Goal: Information Seeking & Learning: Learn about a topic

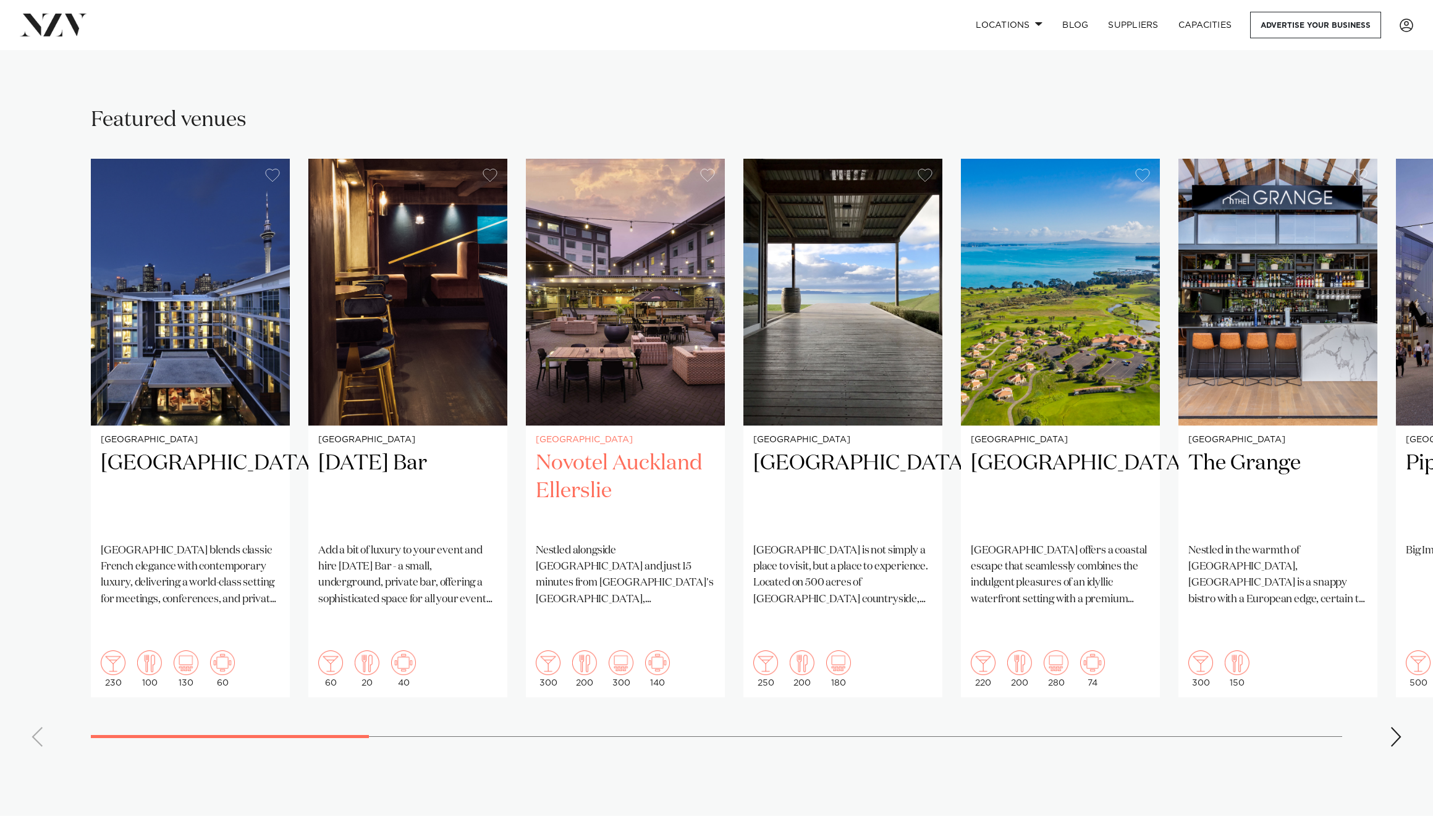
scroll to position [828, 0]
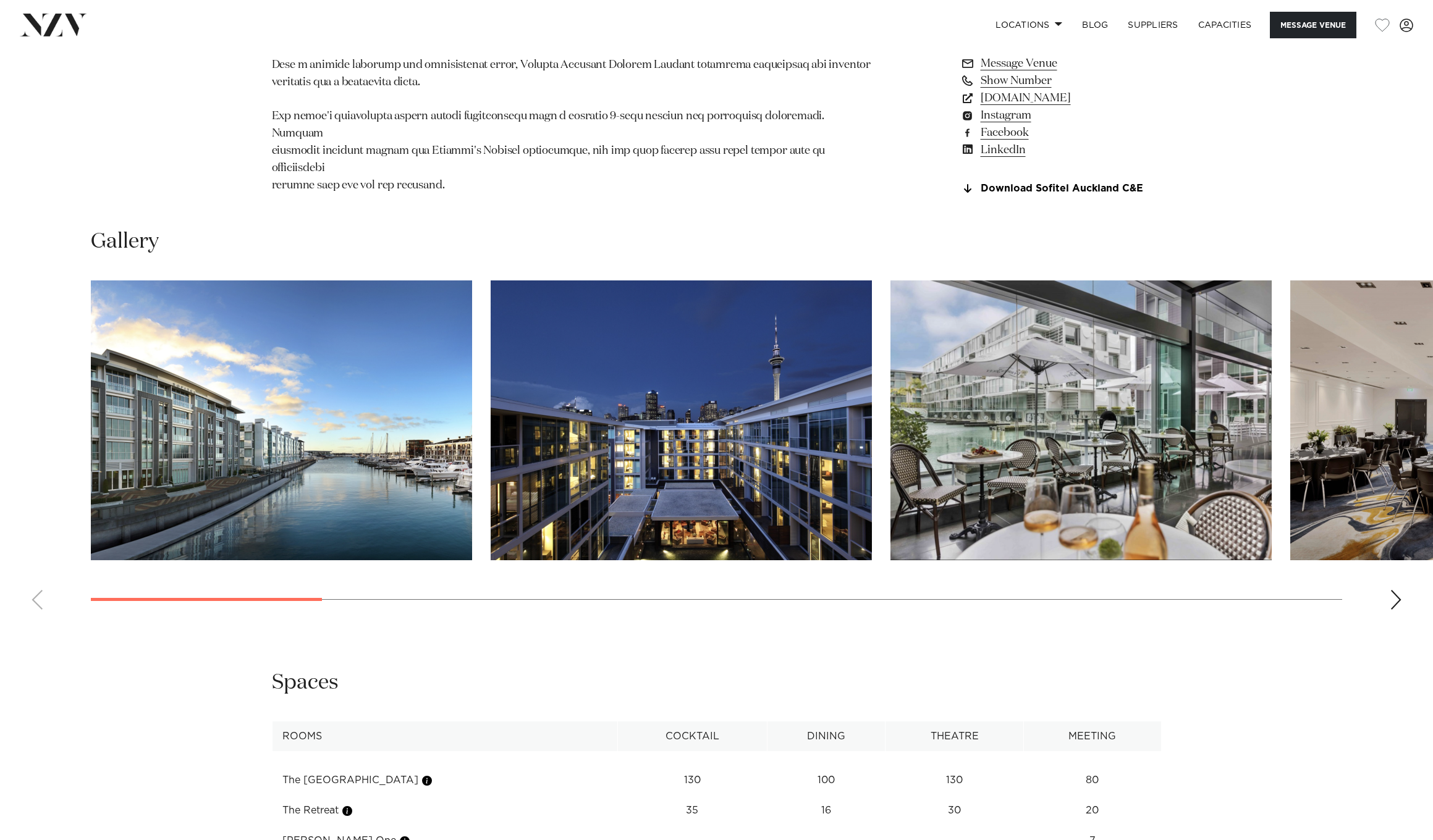
scroll to position [1228, 0]
click at [1395, 603] on div "Next slide" at bounding box center [1396, 598] width 12 height 19
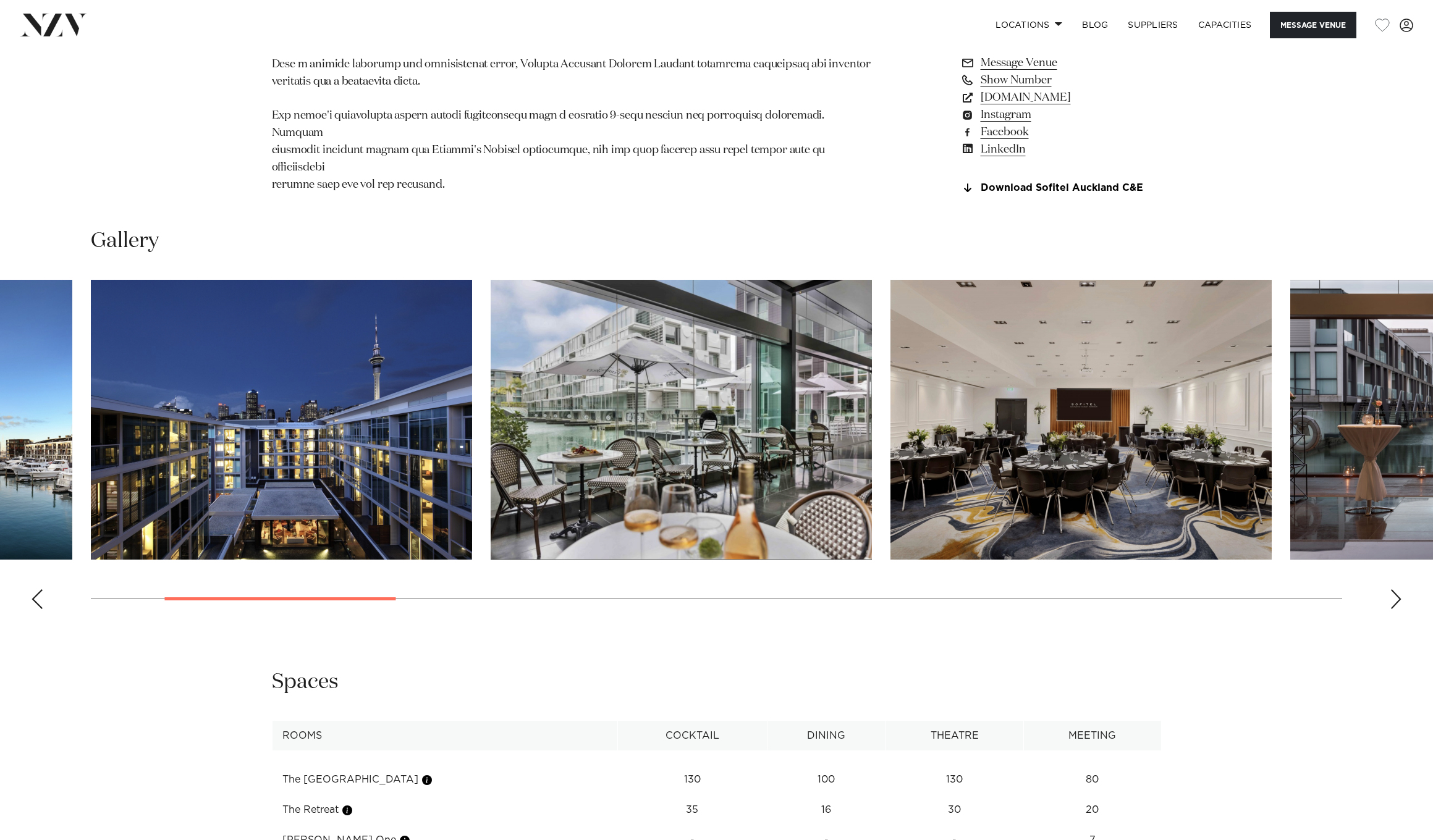
click at [1395, 603] on div "Next slide" at bounding box center [1396, 598] width 12 height 19
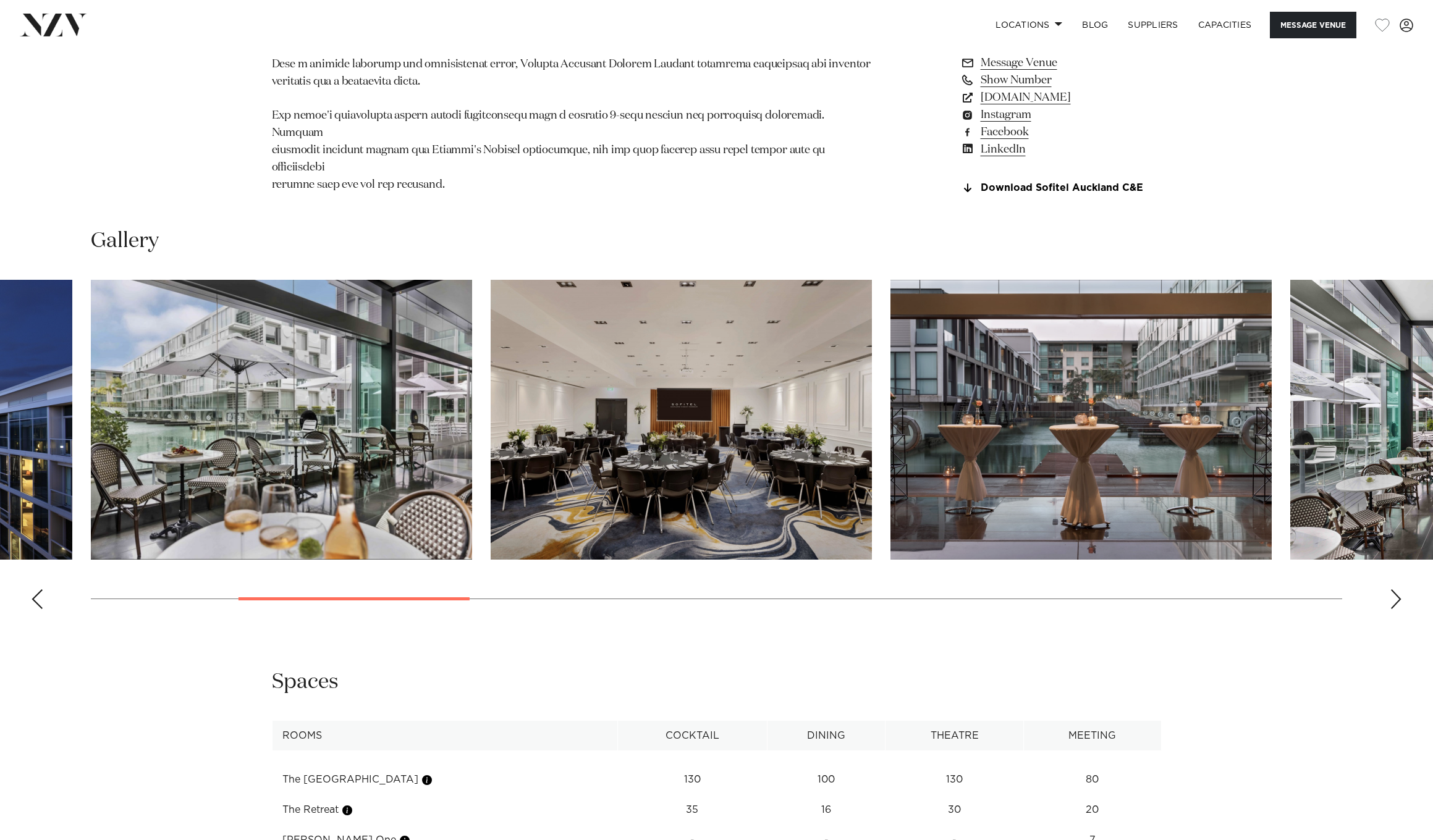
click at [1395, 603] on div "Next slide" at bounding box center [1396, 598] width 12 height 19
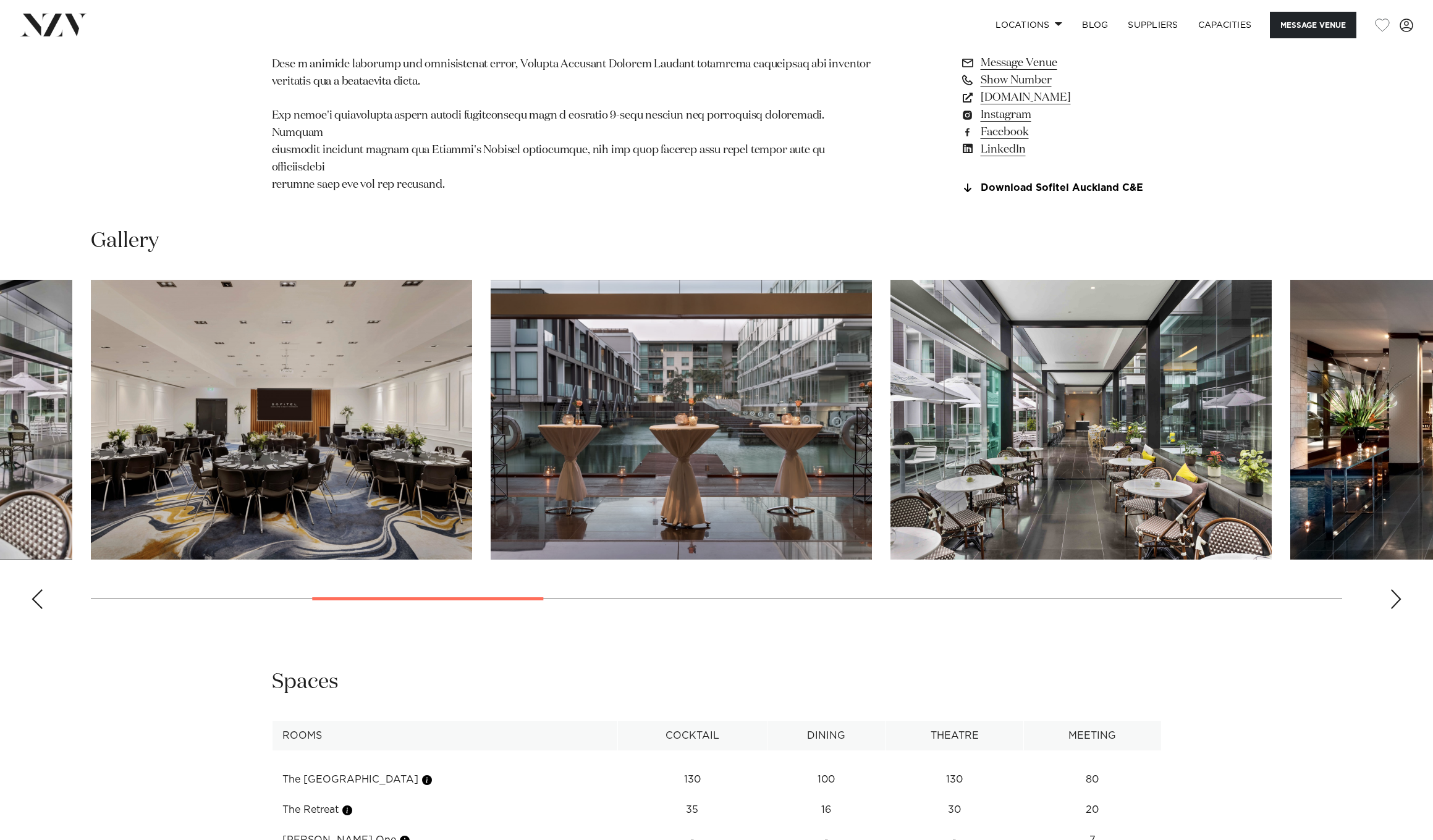
click at [1395, 603] on div "Next slide" at bounding box center [1396, 598] width 12 height 19
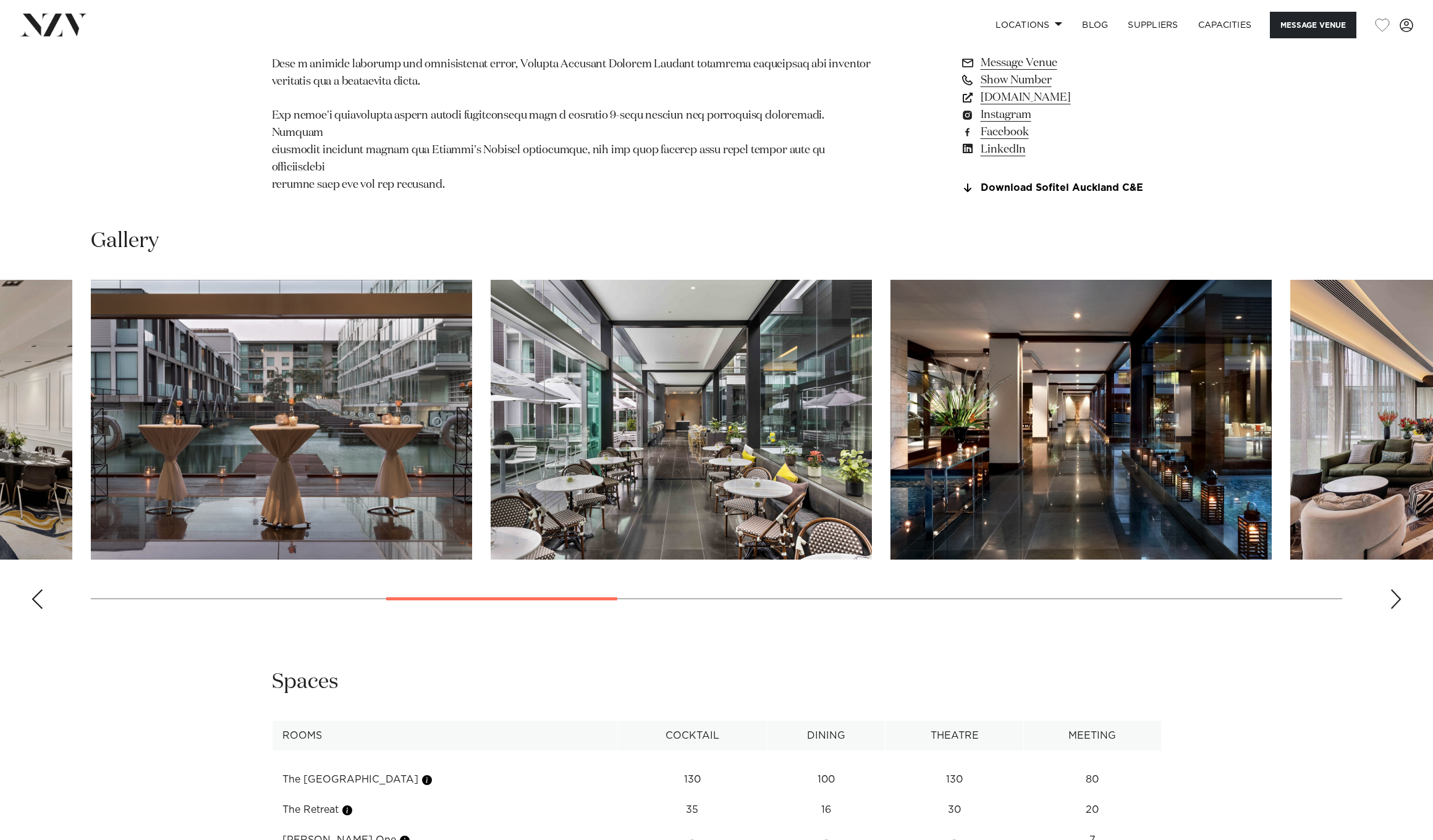
click at [1395, 603] on div "Next slide" at bounding box center [1396, 598] width 12 height 19
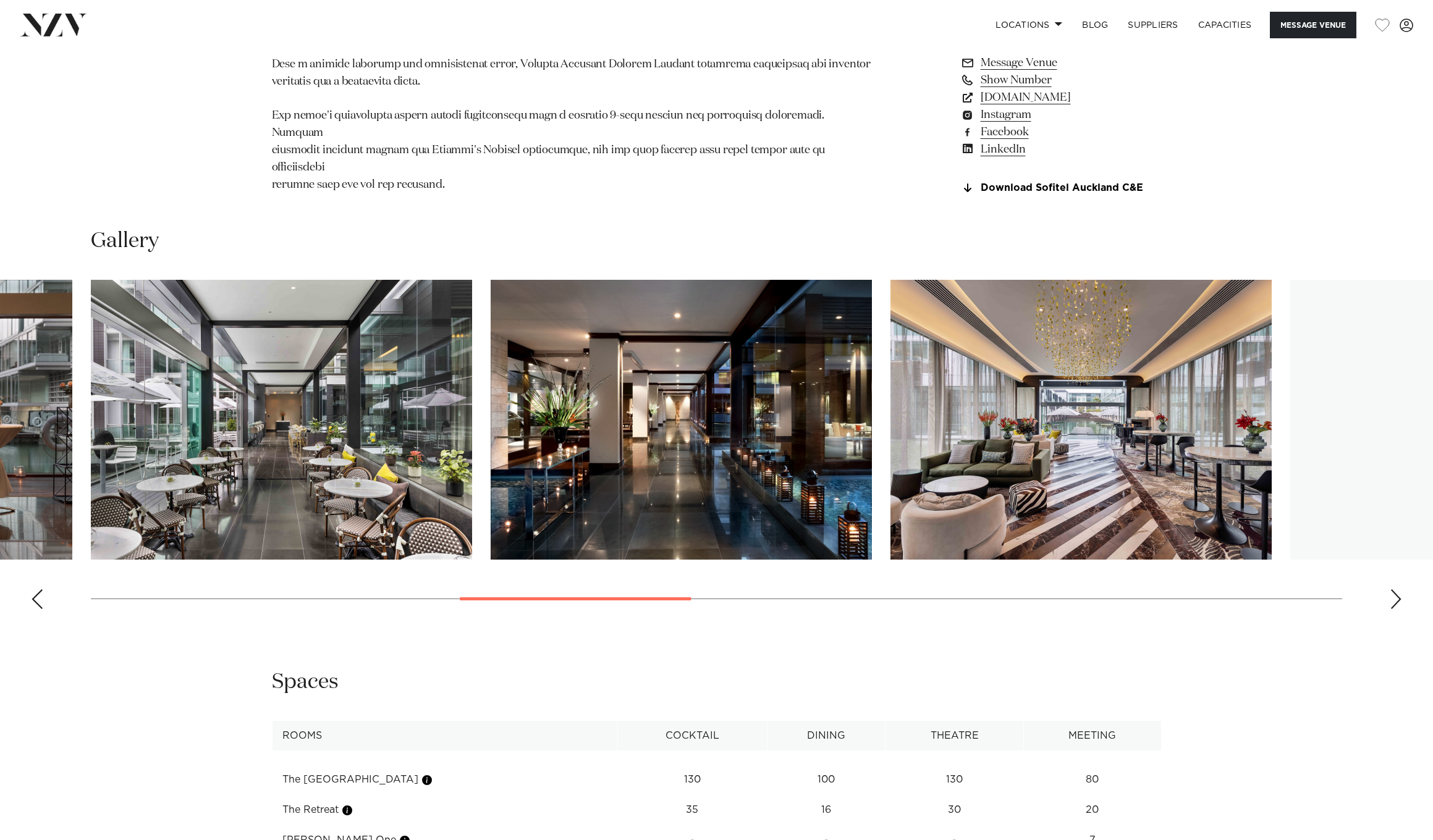
click at [1395, 603] on div "Next slide" at bounding box center [1396, 598] width 12 height 19
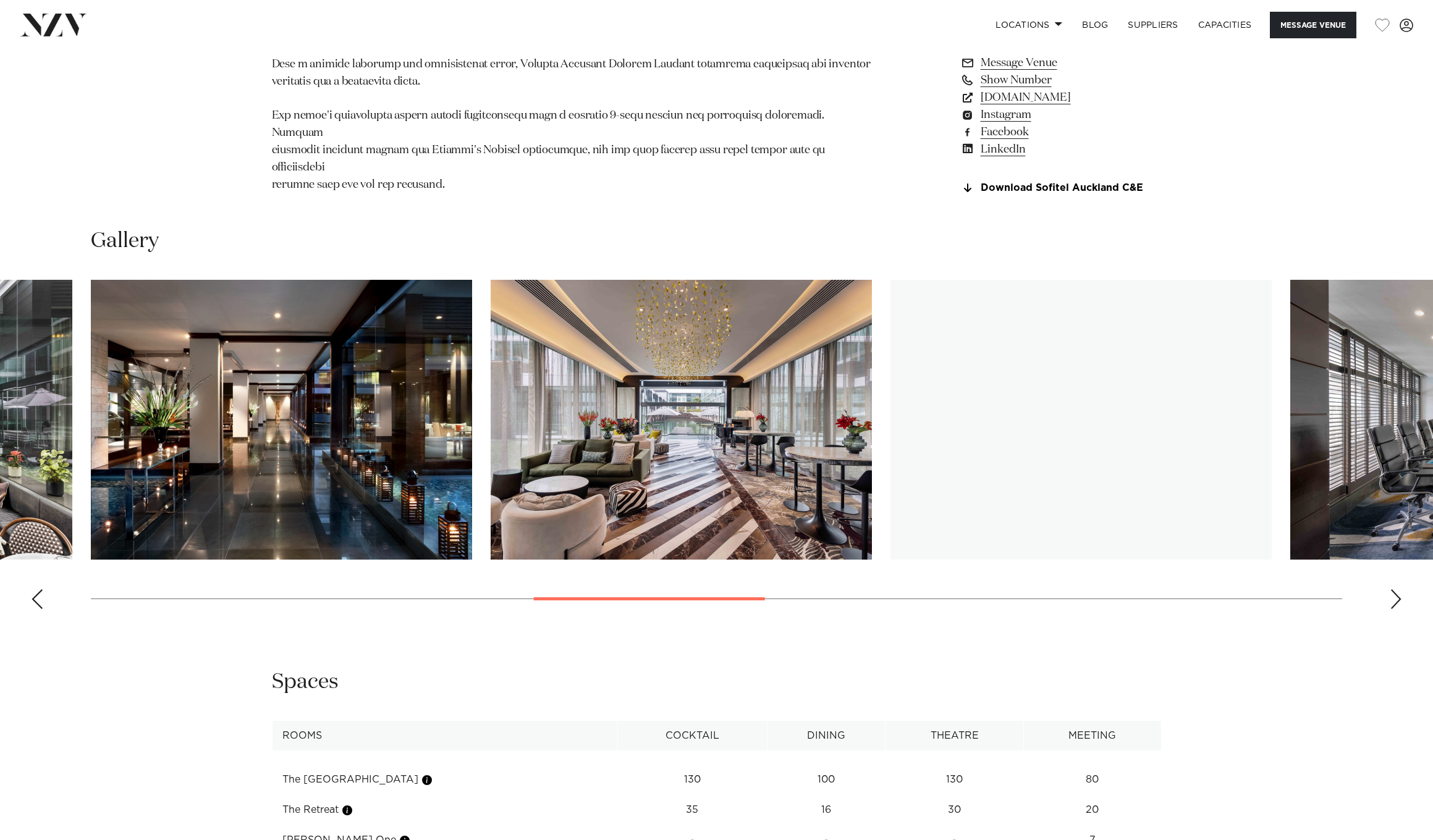
click at [1395, 603] on div "Next slide" at bounding box center [1396, 598] width 12 height 19
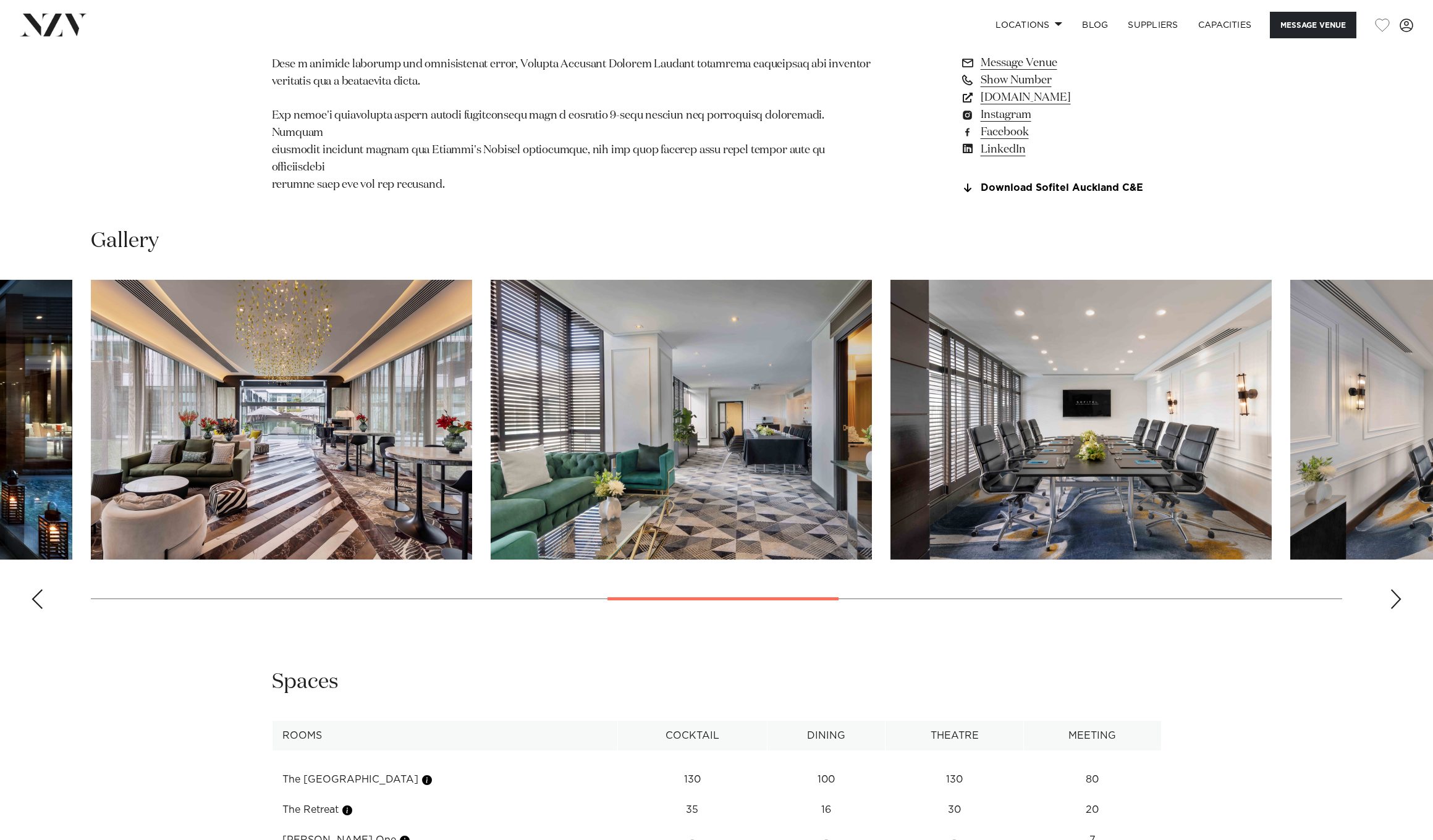
click at [1395, 603] on div "Next slide" at bounding box center [1396, 598] width 12 height 19
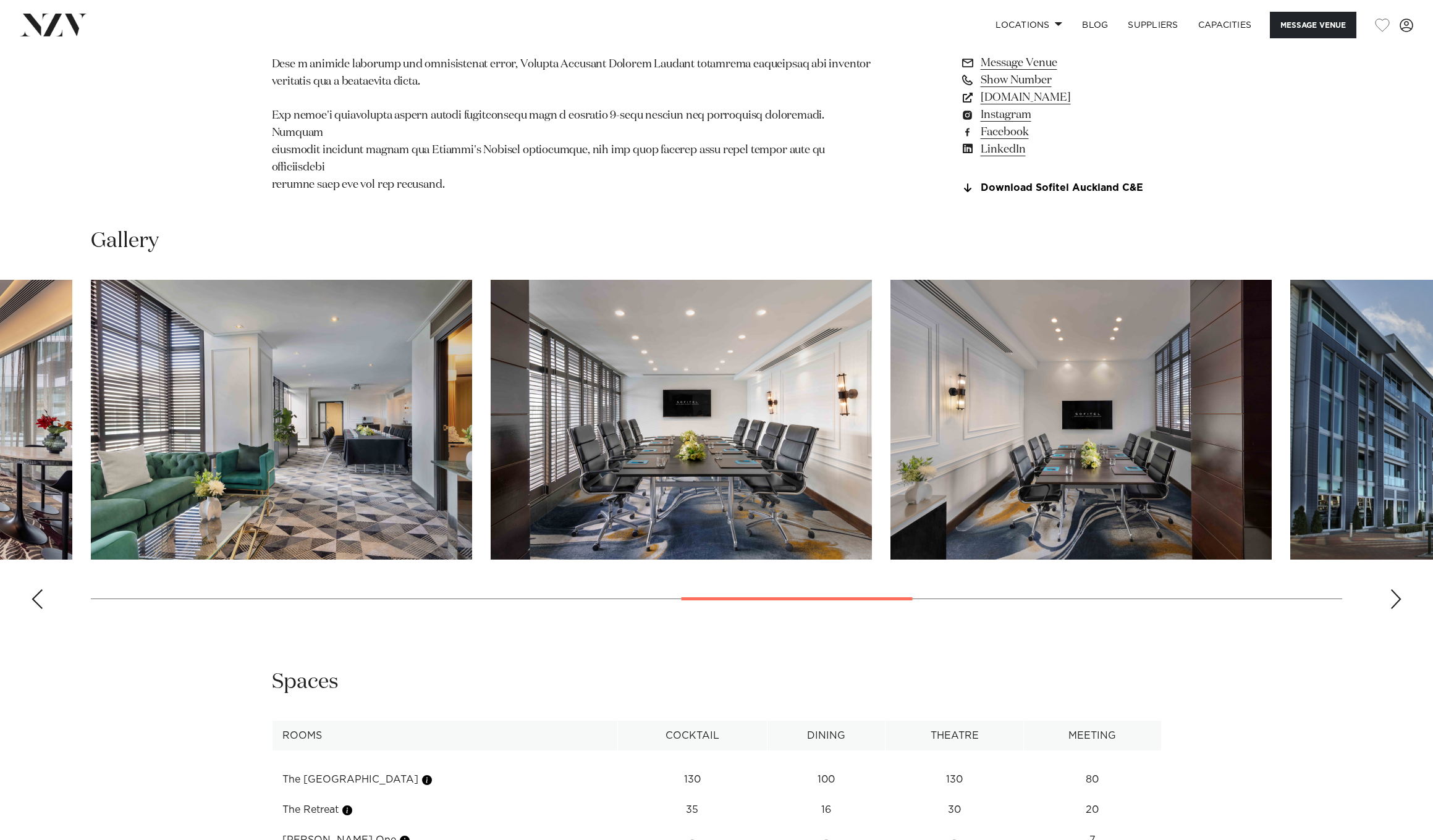
click at [1395, 603] on div "Next slide" at bounding box center [1396, 598] width 12 height 19
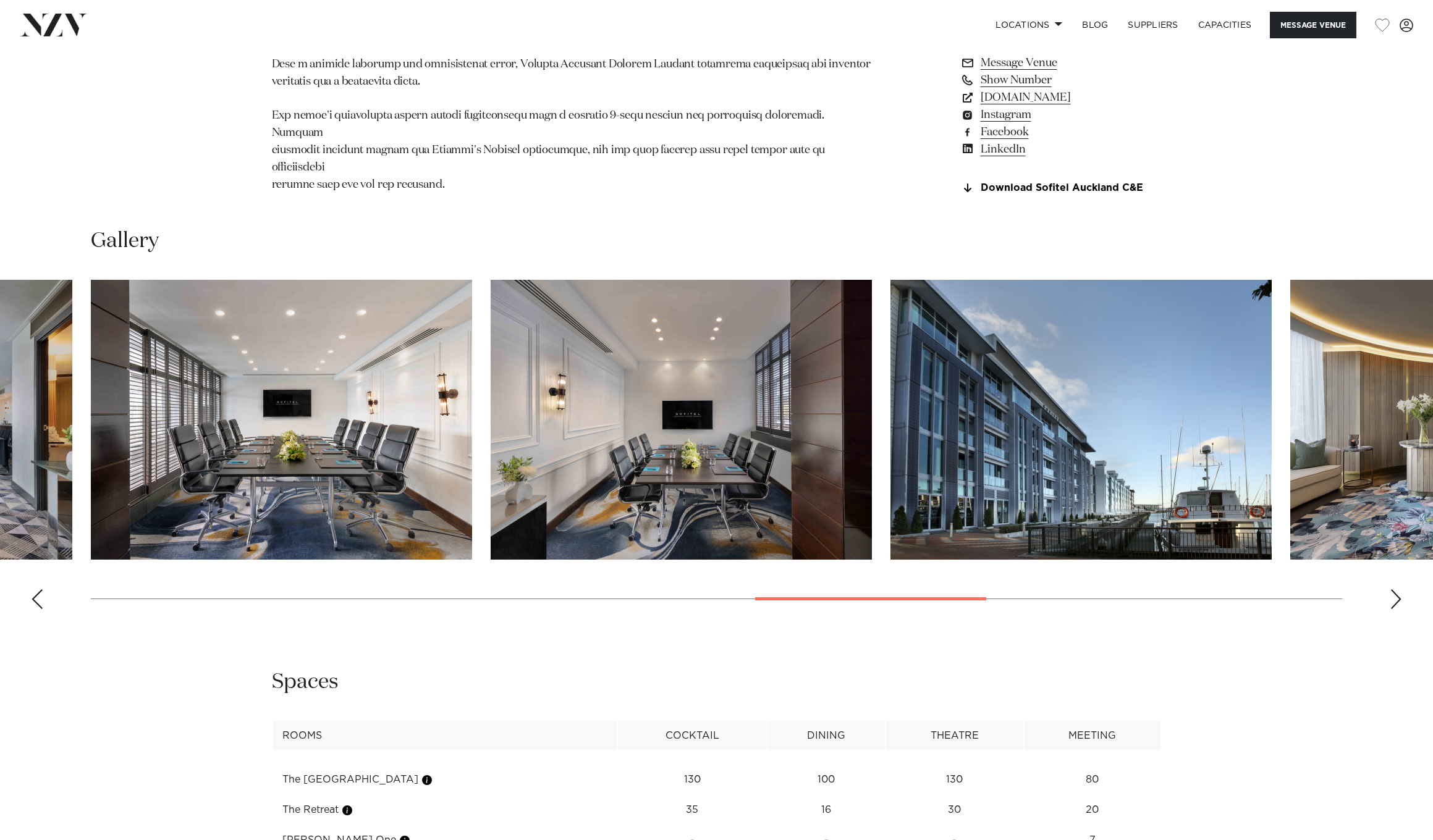
click at [1395, 603] on div "Next slide" at bounding box center [1396, 598] width 12 height 19
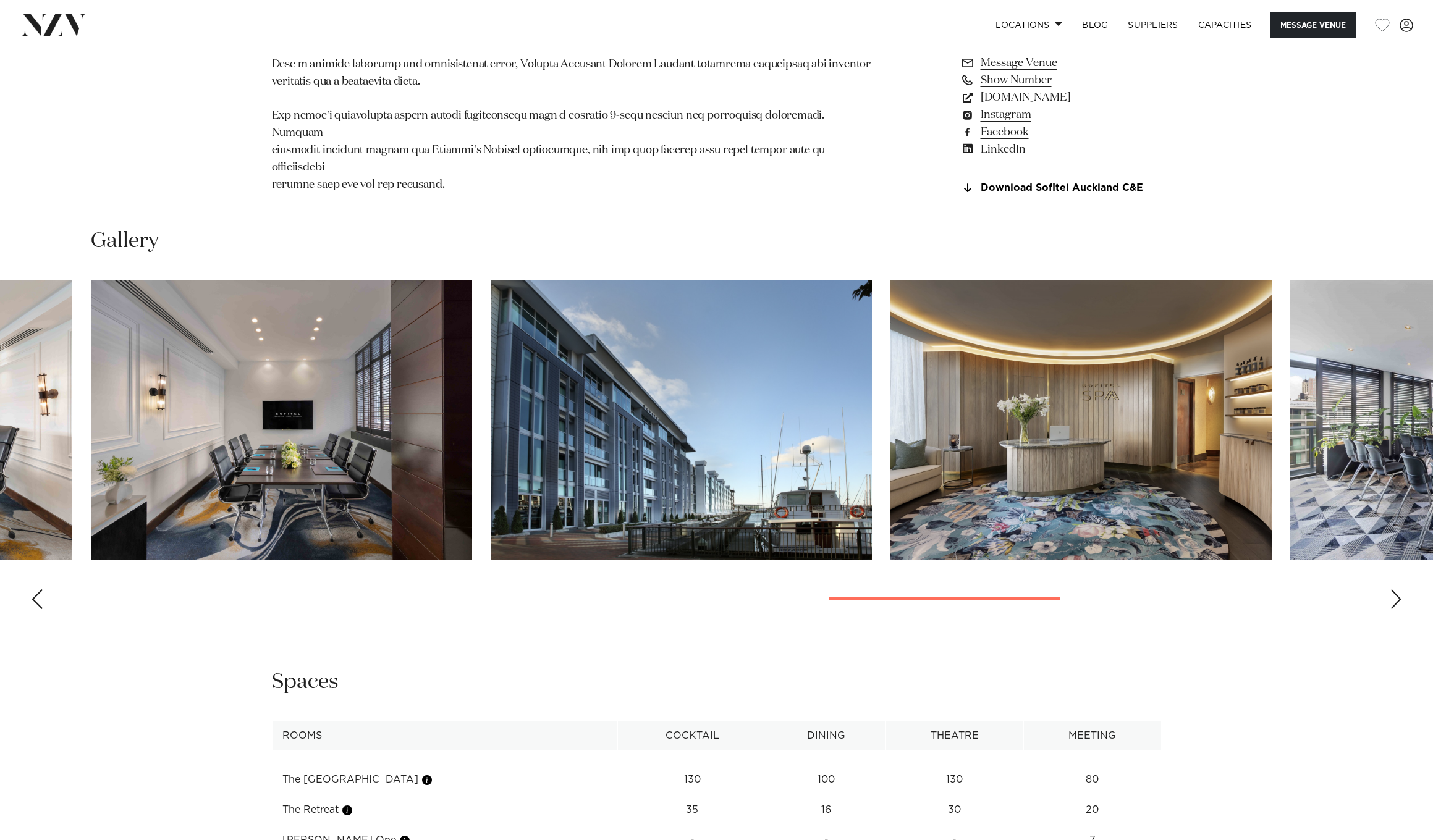
click at [1395, 603] on div "Next slide" at bounding box center [1396, 598] width 12 height 19
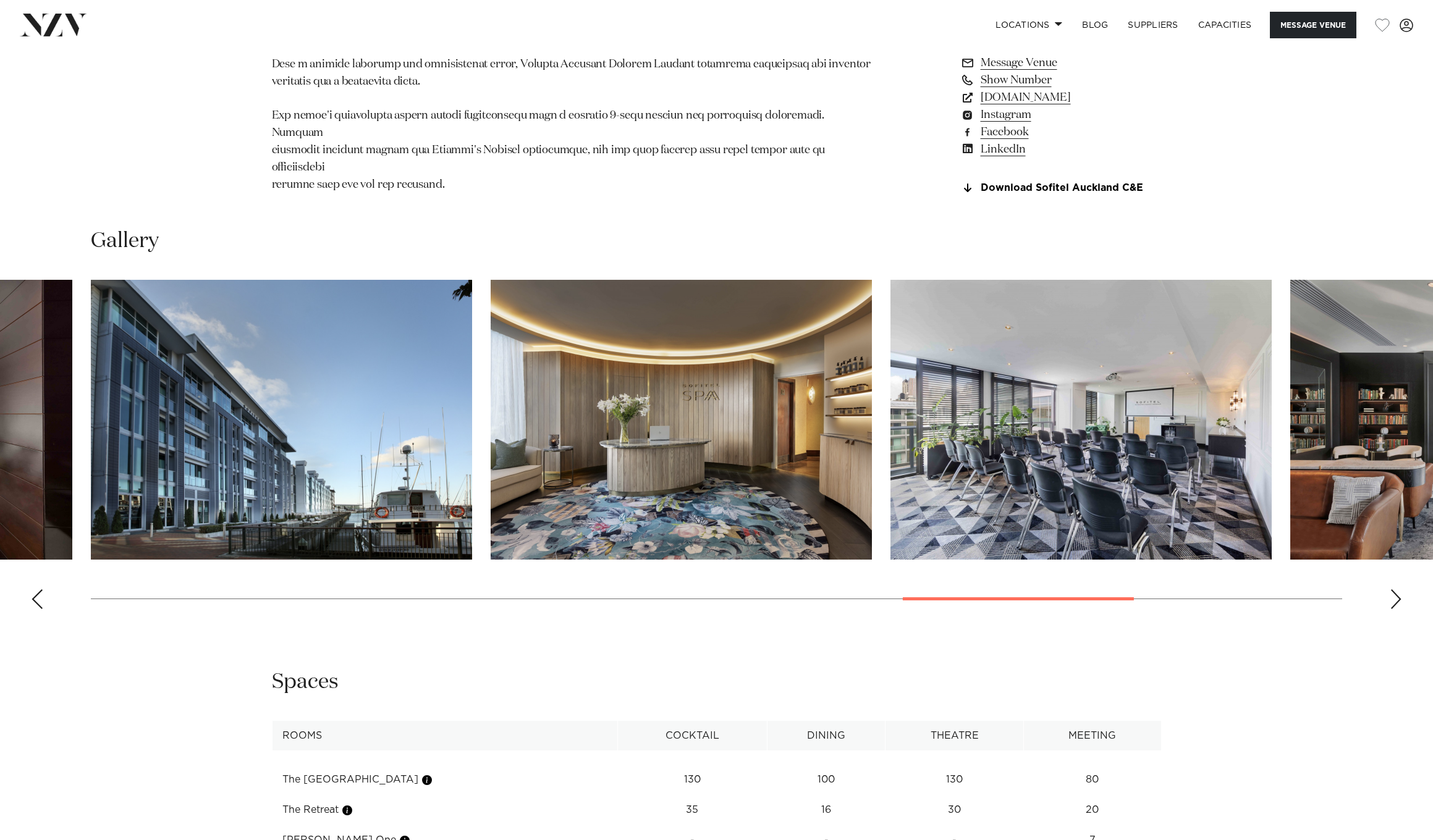
click at [1395, 603] on div "Next slide" at bounding box center [1396, 598] width 12 height 19
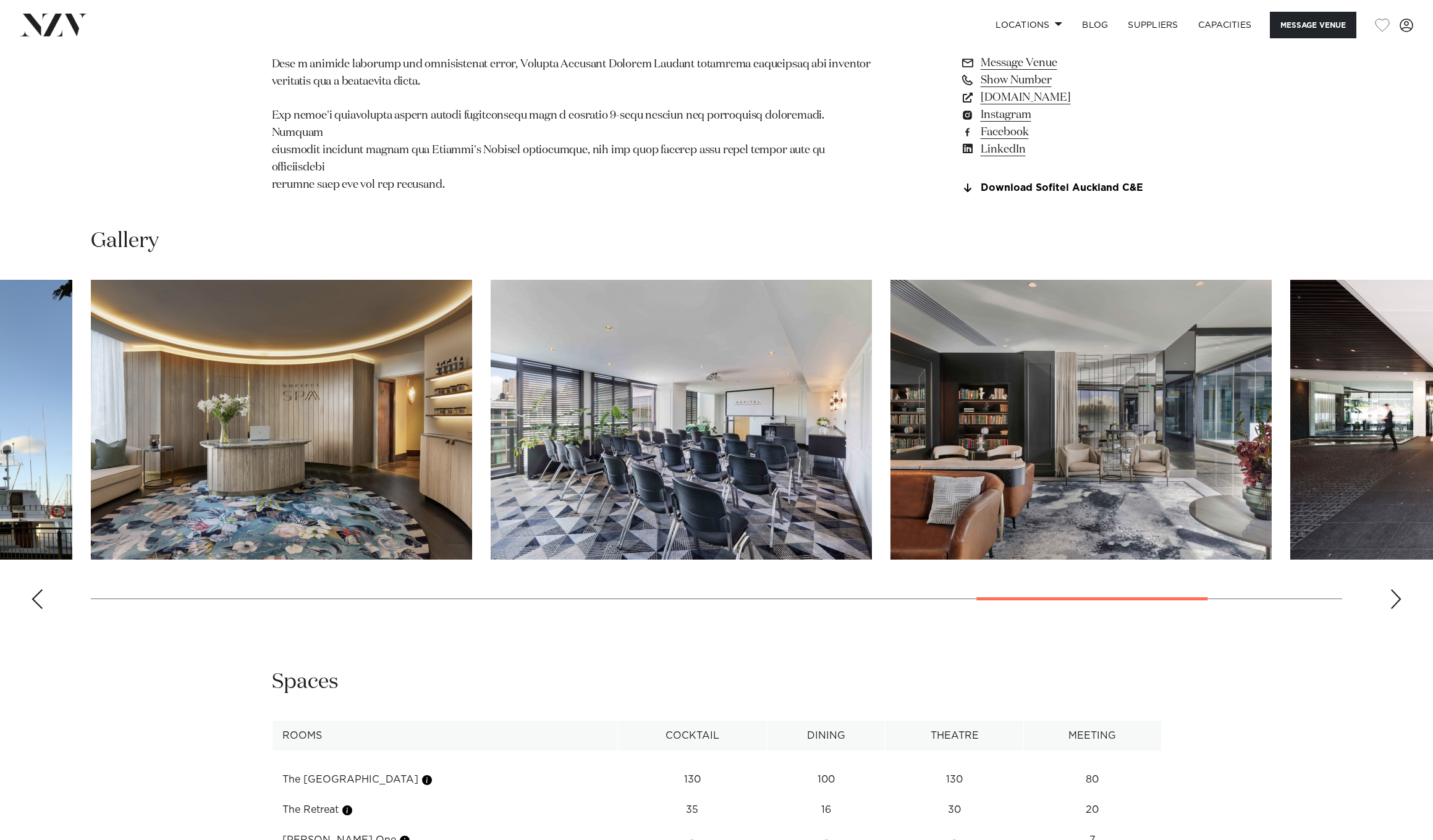
click at [1395, 603] on div "Next slide" at bounding box center [1396, 598] width 12 height 19
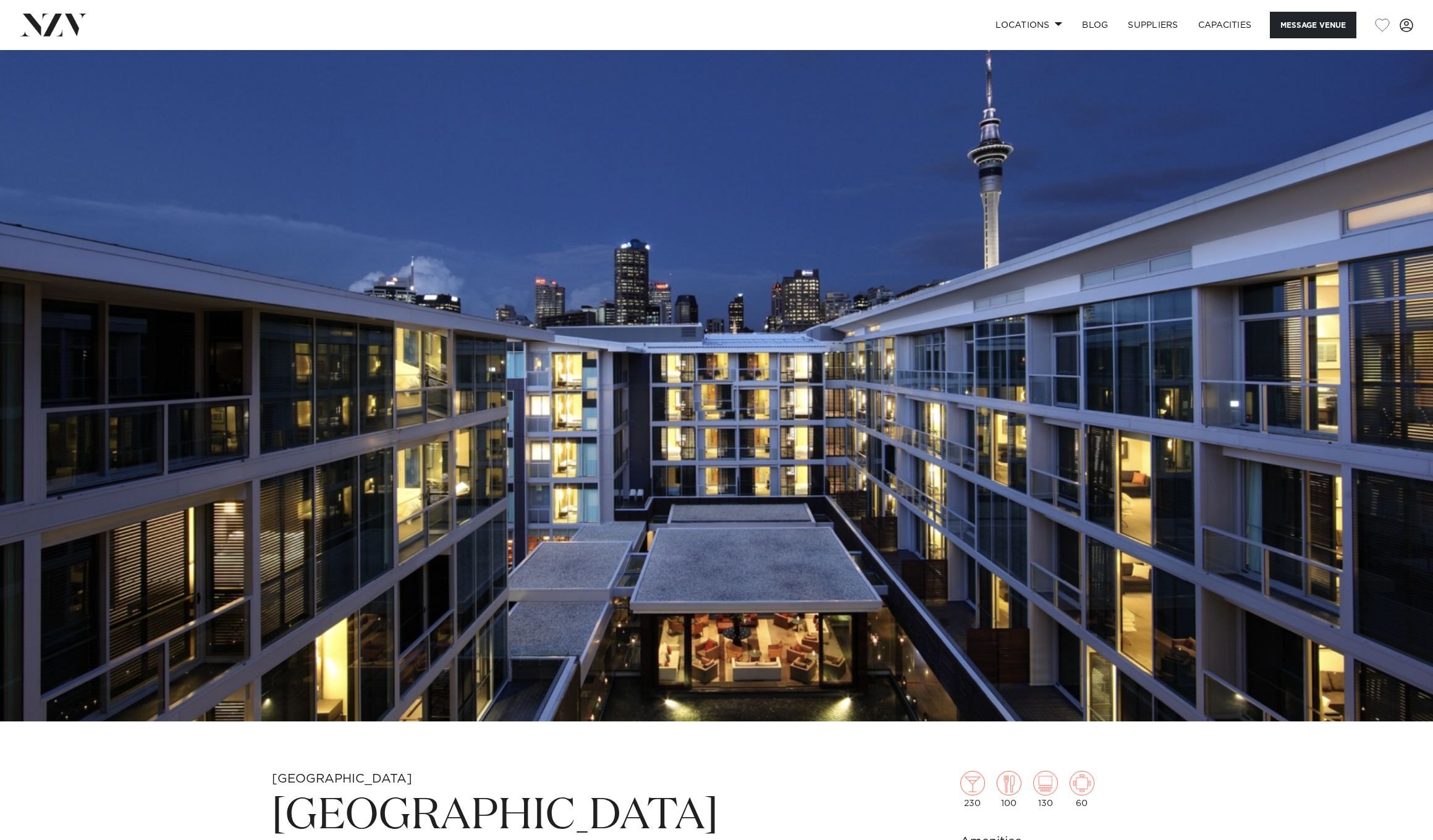
scroll to position [0, 0]
